Goal: Transaction & Acquisition: Purchase product/service

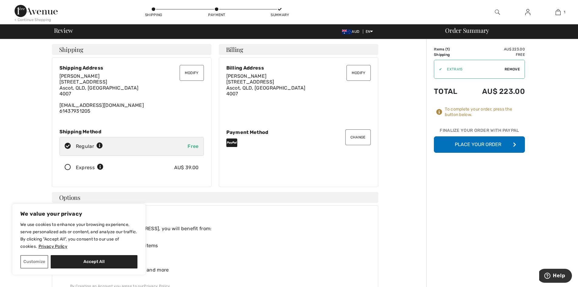
click at [461, 145] on button "Place Your Order" at bounding box center [479, 144] width 91 height 16
